Goal: Task Accomplishment & Management: Complete application form

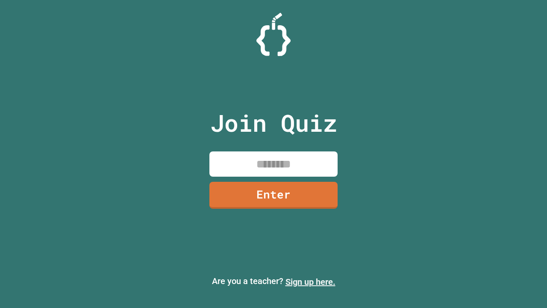
click at [310, 282] on link "Sign up here." at bounding box center [310, 281] width 50 height 10
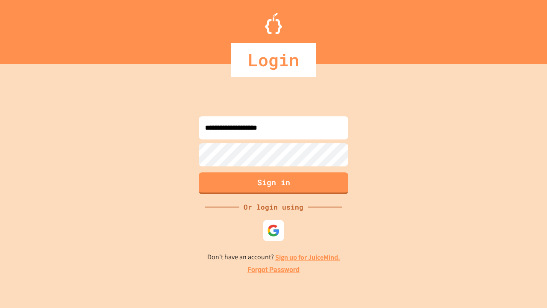
type input "**********"
